Goal: Navigation & Orientation: Find specific page/section

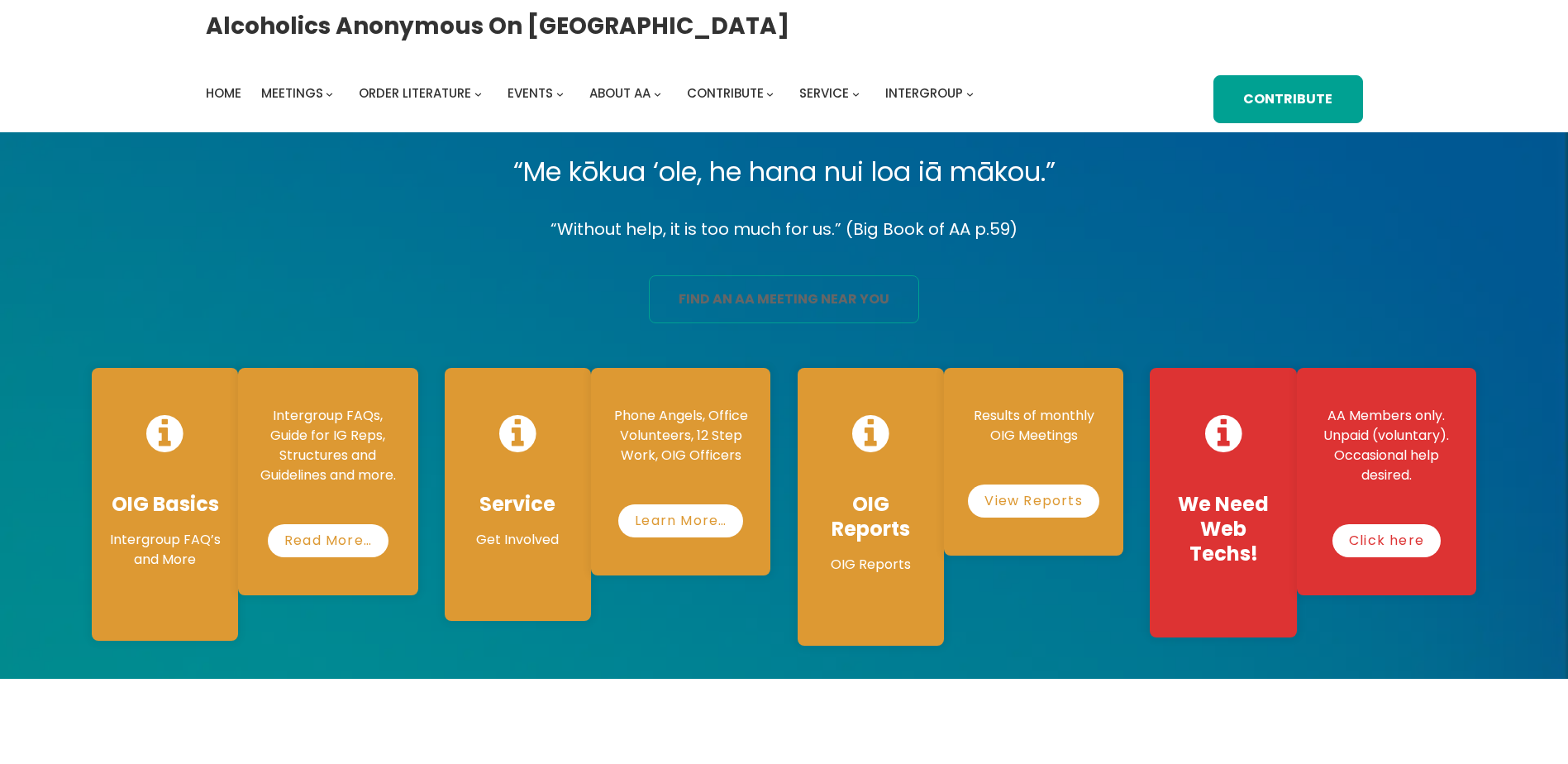
click at [809, 300] on link "find an aa meeting near you" at bounding box center [784, 299] width 271 height 48
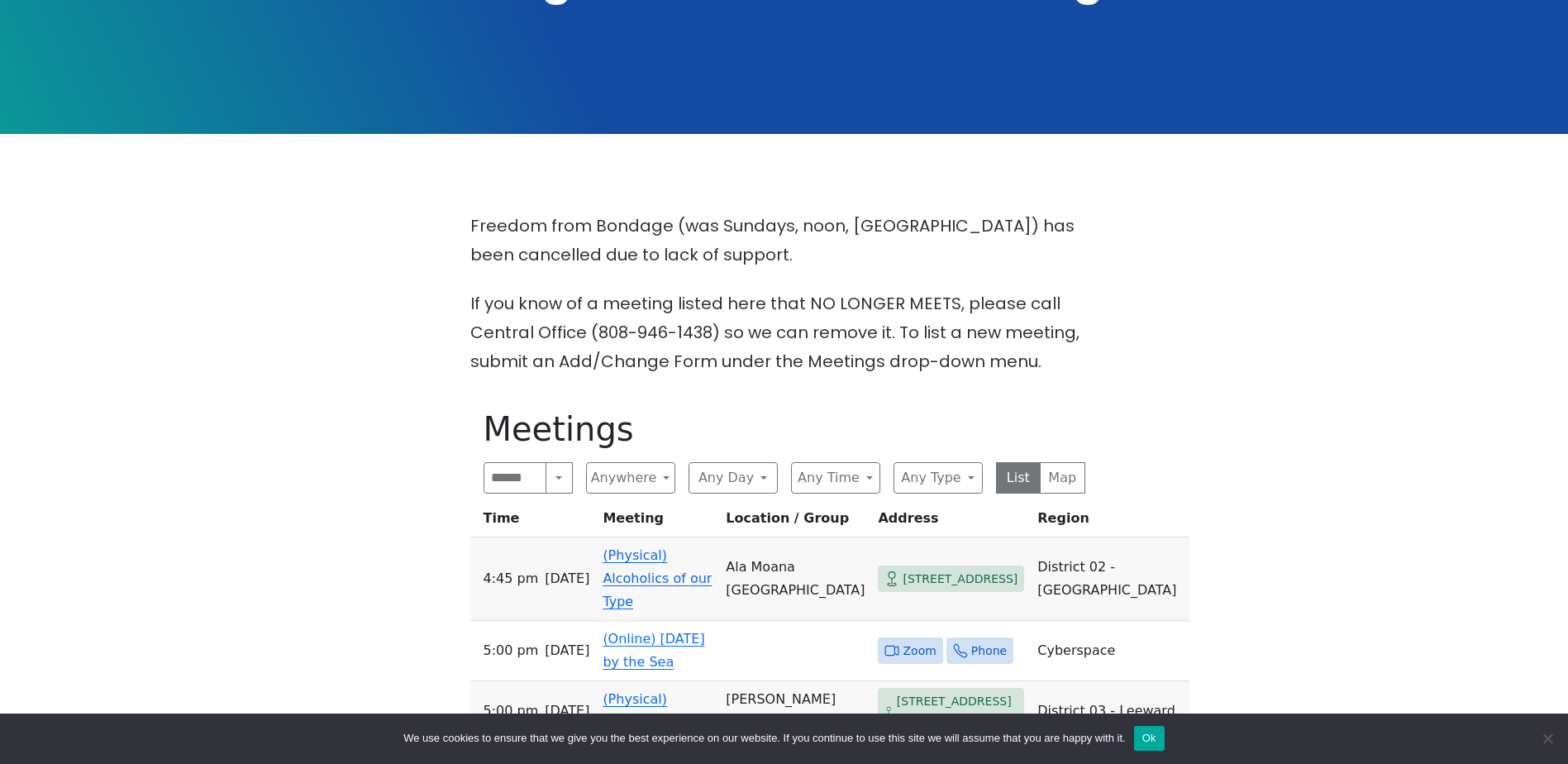
scroll to position [359, 0]
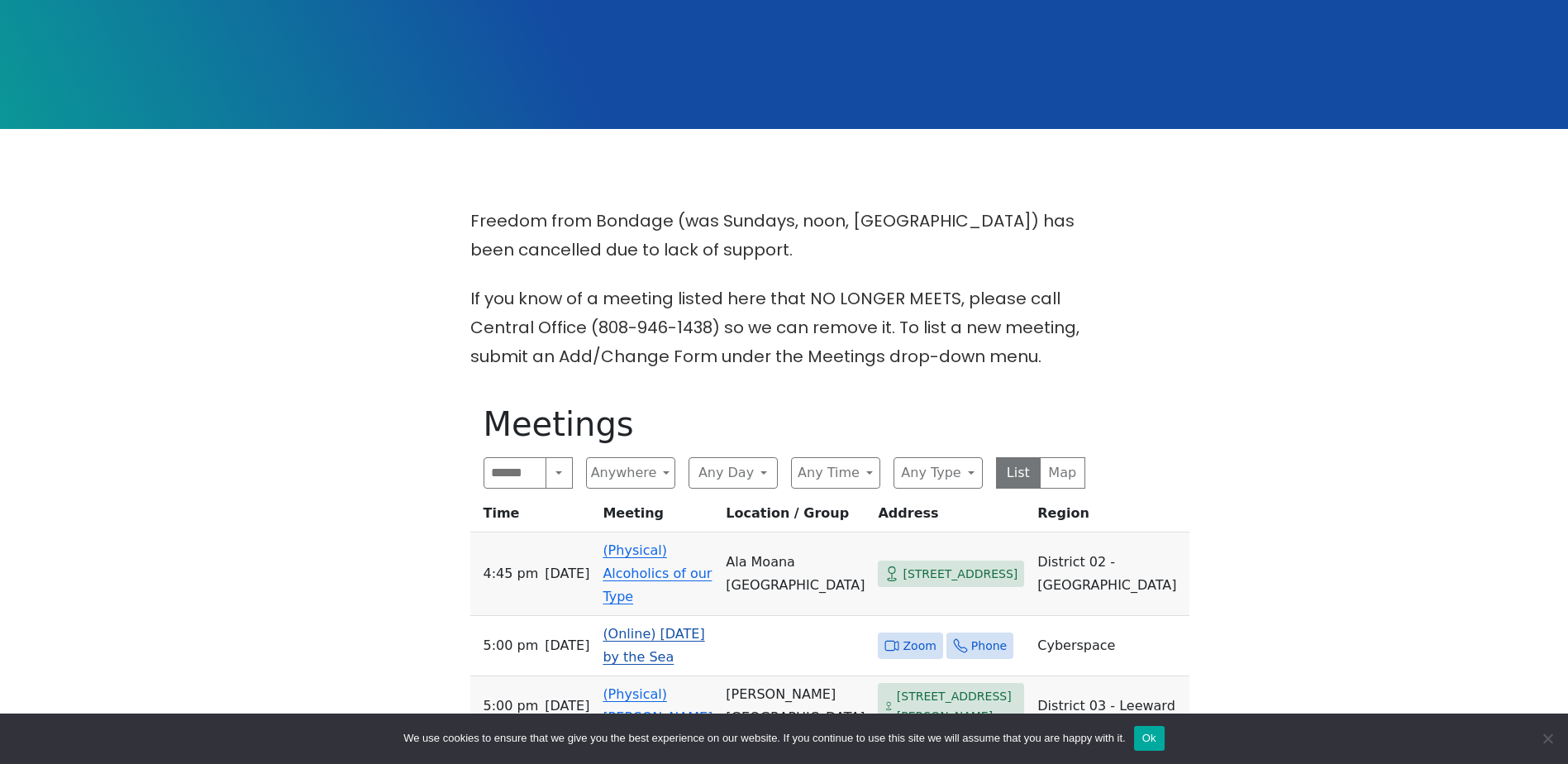
click at [676, 636] on link "(Online) [DATE] by the Sea" at bounding box center [653, 644] width 102 height 38
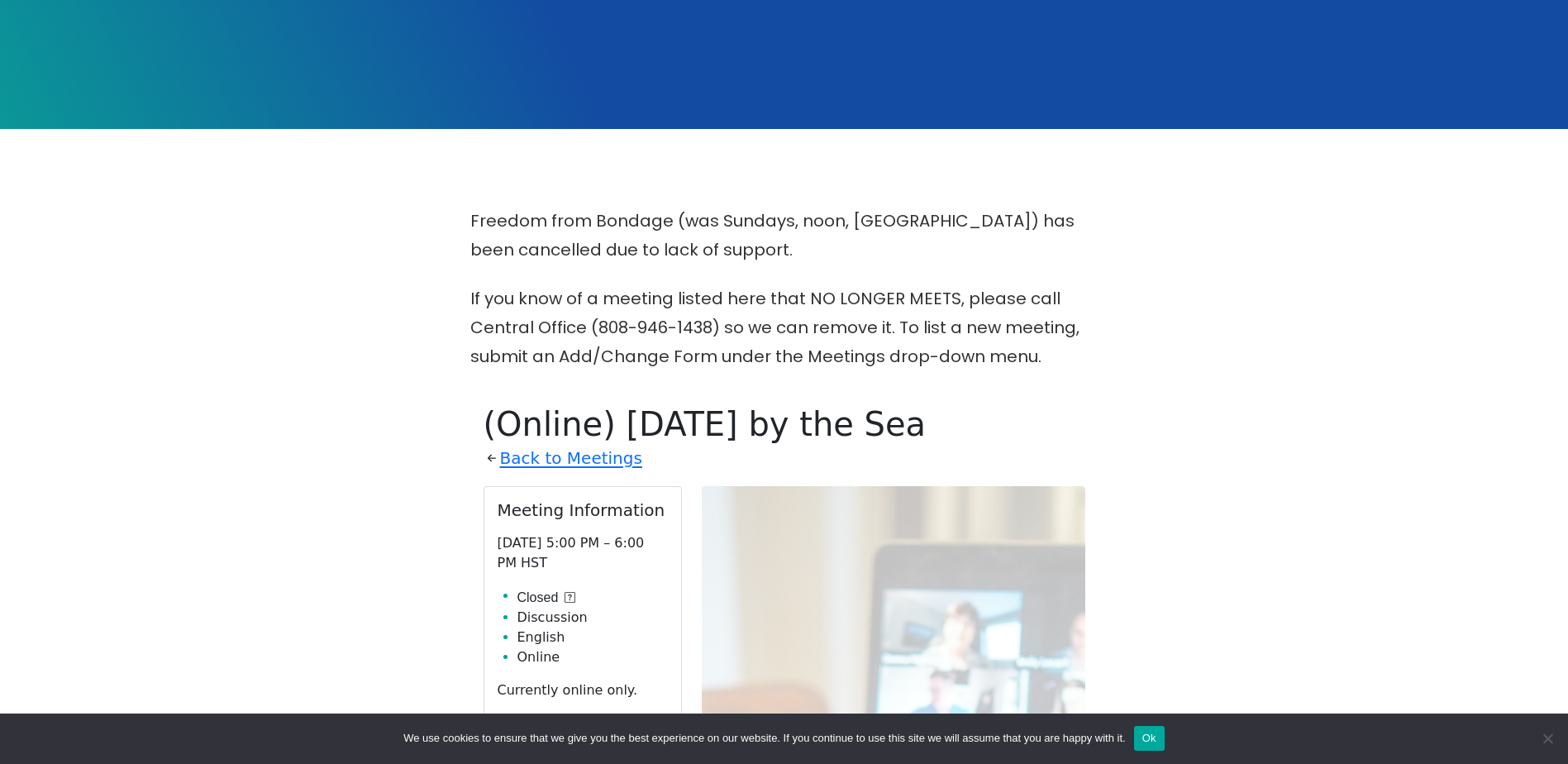
scroll to position [750, 0]
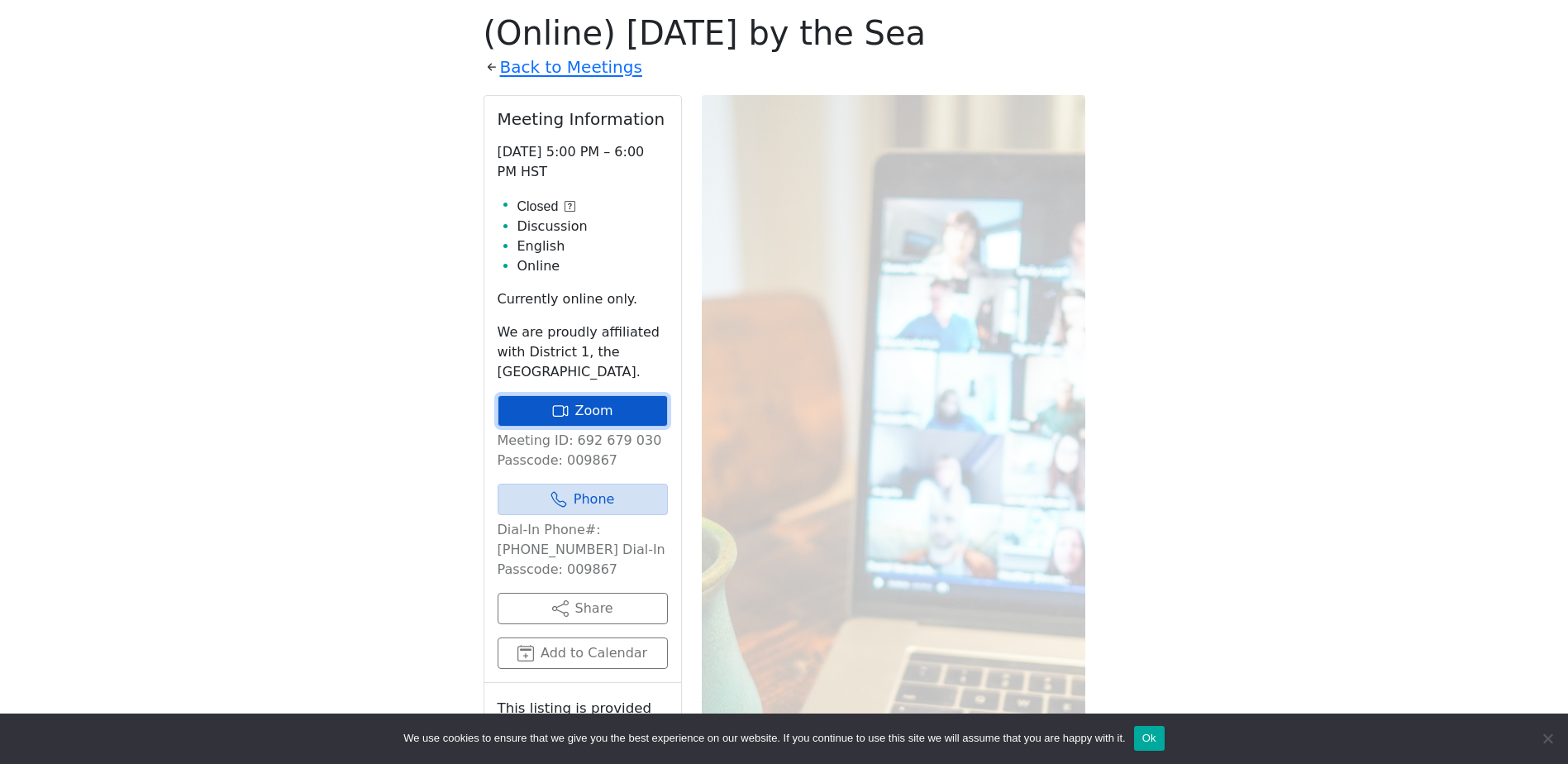
click at [624, 407] on link "Zoom" at bounding box center [583, 410] width 171 height 31
